Goal: Task Accomplishment & Management: Complete application form

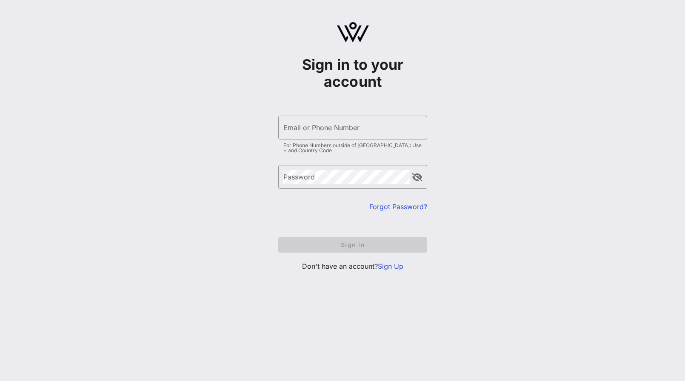
click at [393, 268] on link "Sign Up" at bounding box center [391, 266] width 26 height 9
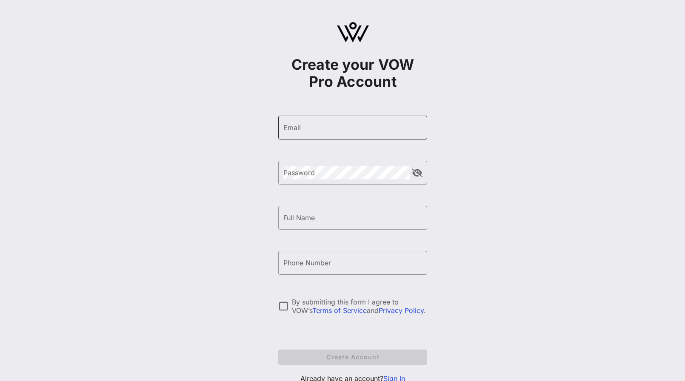
click at [321, 124] on input "Email" at bounding box center [352, 128] width 139 height 14
type input "M"
type input "[EMAIL_ADDRESS][DOMAIN_NAME]"
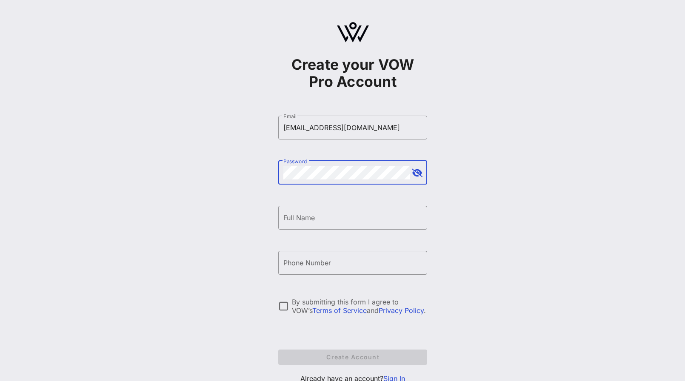
click at [268, 187] on div "Create your VOW Pro Account ​ Email [EMAIL_ADDRESS][DOMAIN_NAME] ​ Password ​ F…" at bounding box center [352, 206] width 664 height 413
click at [219, 181] on div "Create your VOW Pro Account ​ Email [EMAIL_ADDRESS][DOMAIN_NAME] ​ Password ​ F…" at bounding box center [352, 206] width 664 height 413
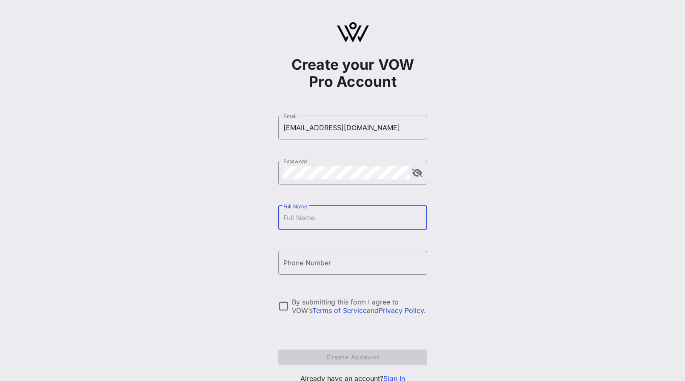
click at [370, 222] on input "Full Name" at bounding box center [352, 218] width 139 height 14
type input "[PERSON_NAME]"
click at [351, 258] on input "Phone Number" at bounding box center [352, 263] width 139 height 14
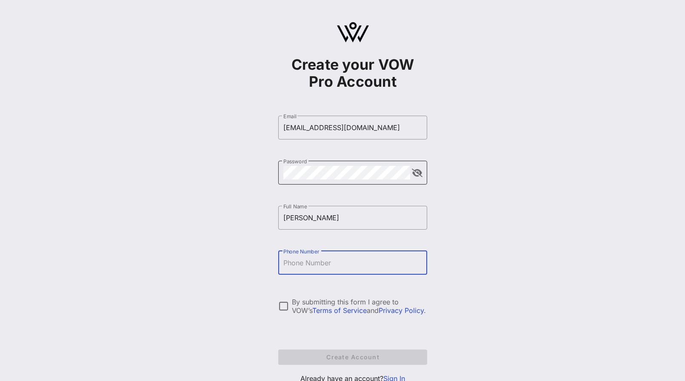
click at [413, 170] on button "append icon" at bounding box center [417, 173] width 11 height 9
click at [413, 170] on button "append icon" at bounding box center [417, 173] width 10 height 9
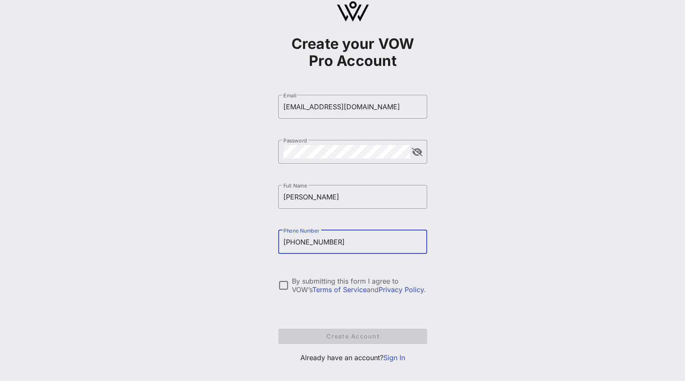
scroll to position [31, 0]
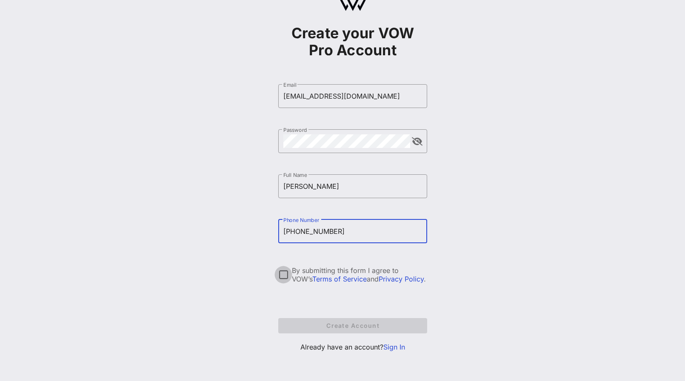
type input "[PHONE_NUMBER]"
click at [281, 275] on div at bounding box center [283, 275] width 14 height 14
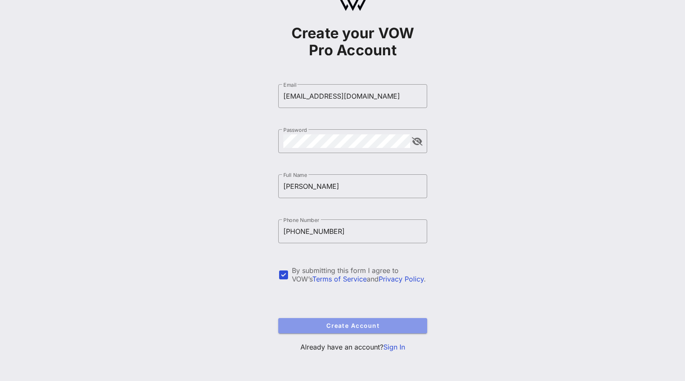
click at [371, 326] on span "Create Account" at bounding box center [352, 325] width 135 height 7
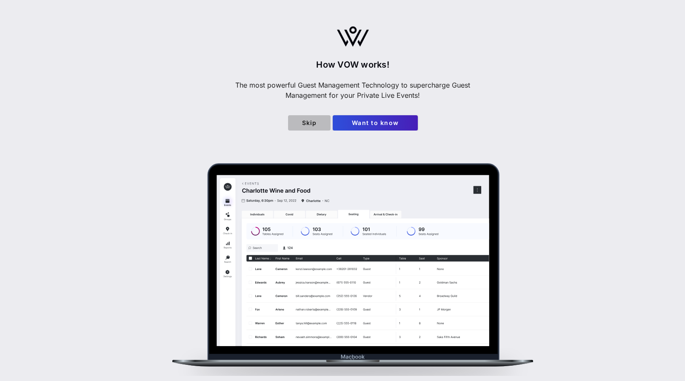
click at [309, 119] on span "Skip" at bounding box center [309, 122] width 29 height 7
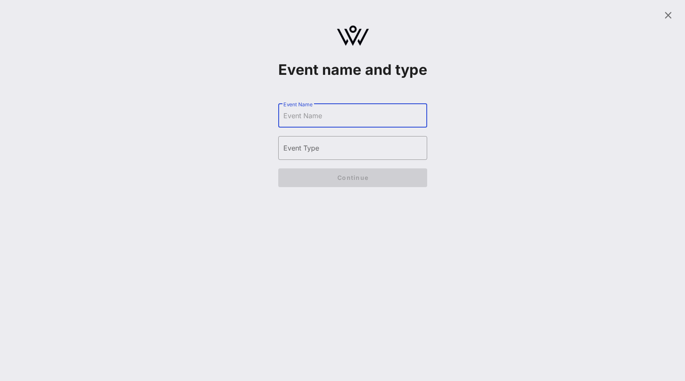
click at [337, 123] on input "Event Name" at bounding box center [352, 116] width 139 height 14
click at [300, 123] on input "Event Name" at bounding box center [352, 116] width 139 height 14
click at [307, 123] on input "Event Name" at bounding box center [352, 116] width 139 height 14
type input "chci award gala"
click at [307, 155] on input "Event Type" at bounding box center [352, 148] width 139 height 14
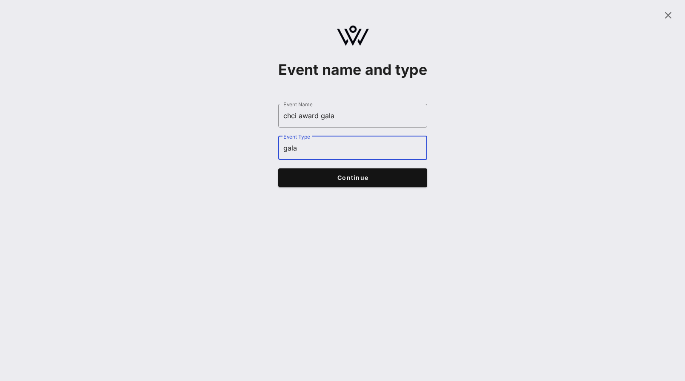
type input "gala"
click at [334, 181] on span "Continue" at bounding box center [353, 177] width 132 height 7
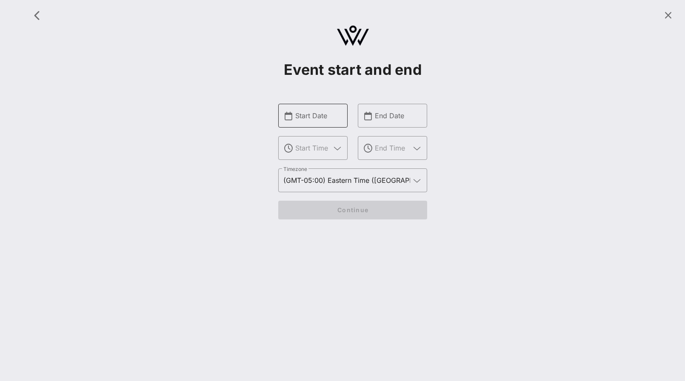
click at [309, 113] on input "Start Date" at bounding box center [318, 116] width 47 height 14
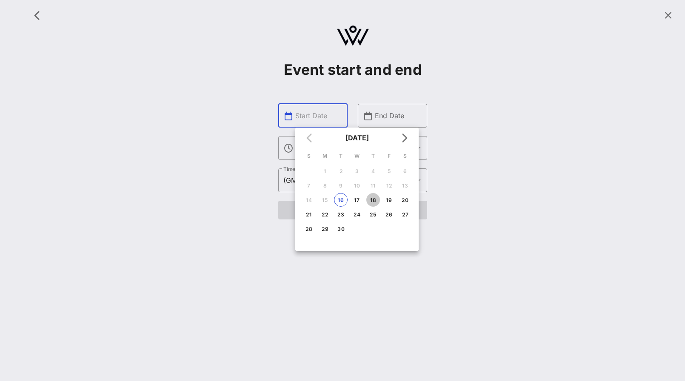
click at [371, 201] on div "18" at bounding box center [373, 200] width 14 height 6
type input "Sep 18, 2025"
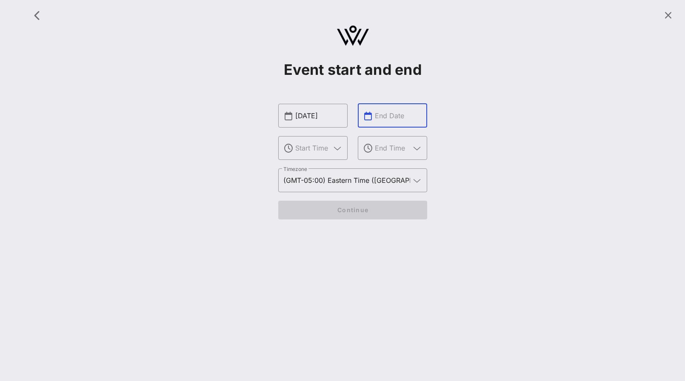
click at [390, 118] on input "text" at bounding box center [398, 116] width 47 height 14
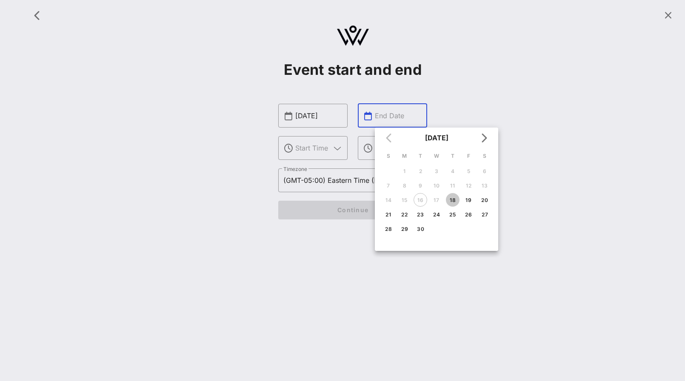
click at [451, 198] on div "18" at bounding box center [453, 200] width 14 height 6
type input "Sep 18, 2025"
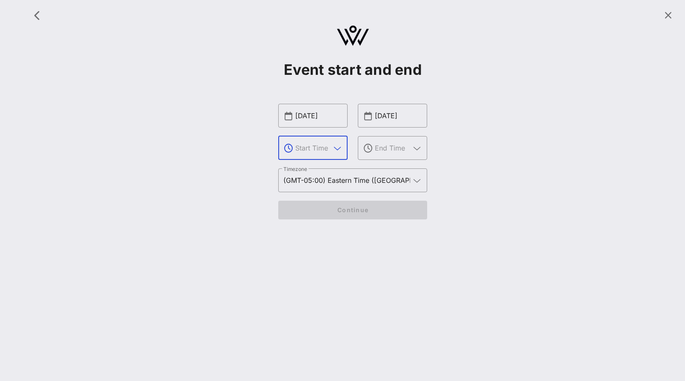
click at [328, 151] on input "text" at bounding box center [312, 148] width 35 height 14
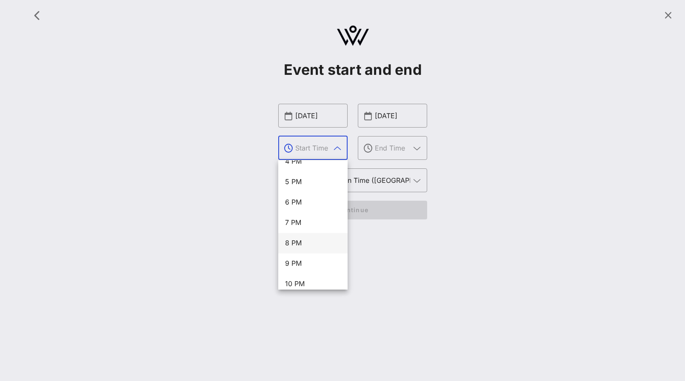
scroll to position [282, 0]
click at [296, 242] on div "5 PM" at bounding box center [313, 238] width 56 height 8
type input "5 PM"
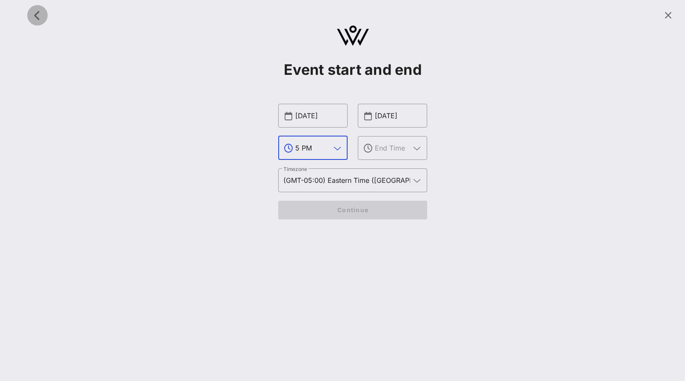
click at [37, 12] on icon "button" at bounding box center [37, 15] width 10 height 10
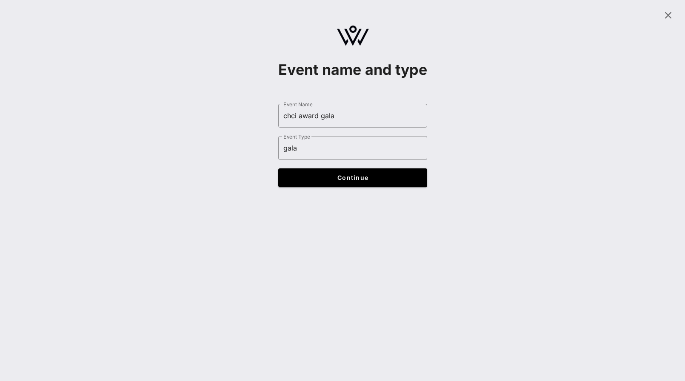
click at [37, 12] on div at bounding box center [353, 15] width 654 height 20
drag, startPoint x: 344, startPoint y: 129, endPoint x: 272, endPoint y: 144, distance: 73.5
click at [274, 137] on div "Event name and type ​ Event Name chci award gala ​ Event Type gala Continue" at bounding box center [353, 100] width 654 height 191
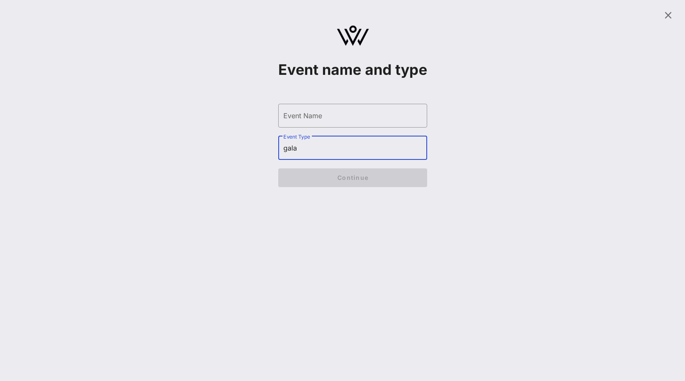
drag, startPoint x: 311, startPoint y: 163, endPoint x: 224, endPoint y: 167, distance: 87.7
click at [224, 167] on div "Event name and type ​ Event Name ​ Event Type gala Continue" at bounding box center [353, 100] width 654 height 191
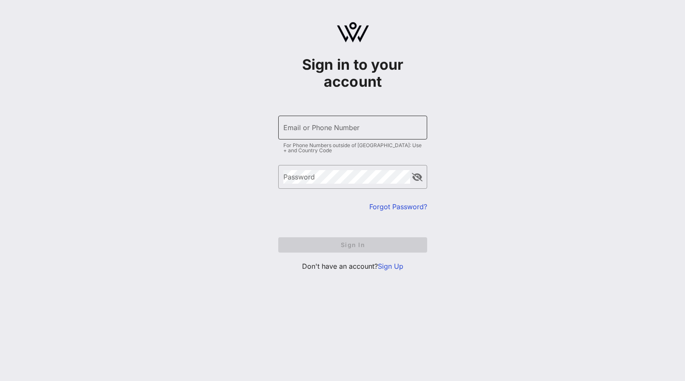
click at [325, 130] on input "Email or Phone Number" at bounding box center [352, 128] width 139 height 14
type input "[EMAIL_ADDRESS][DOMAIN_NAME]"
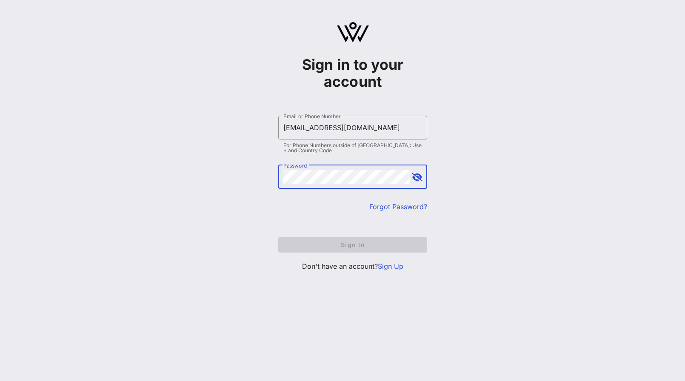
click at [289, 170] on div "Password" at bounding box center [346, 177] width 127 height 24
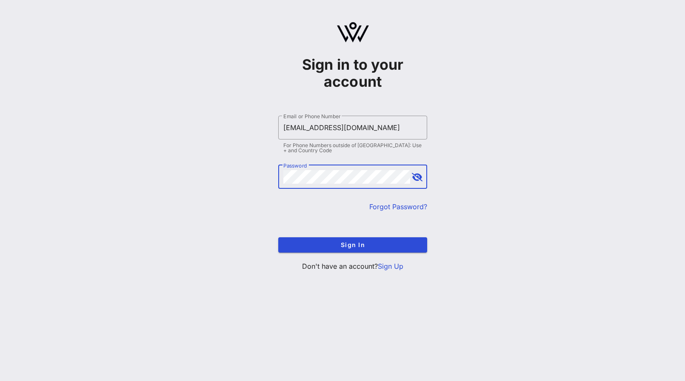
click at [278, 237] on button "Sign In" at bounding box center [352, 244] width 149 height 15
